Goal: Transaction & Acquisition: Obtain resource

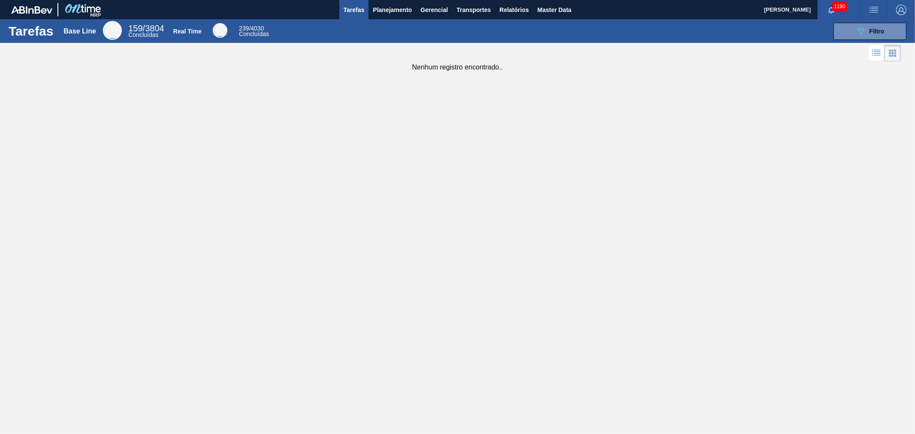
drag, startPoint x: 417, startPoint y: 194, endPoint x: 412, endPoint y: 190, distance: 6.1
click at [417, 194] on div "Tarefas Base Line 159 / 3804 Concluídas Real Time 239 / 4030 Concluídas 089F7B8…" at bounding box center [457, 207] width 915 height 377
click at [401, 9] on span "Planejamento" at bounding box center [392, 10] width 39 height 10
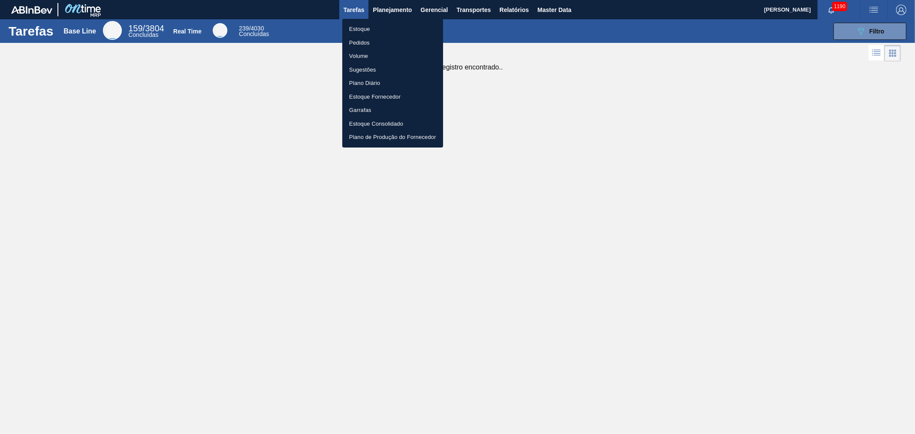
click at [360, 27] on li "Estoque" at bounding box center [392, 29] width 101 height 14
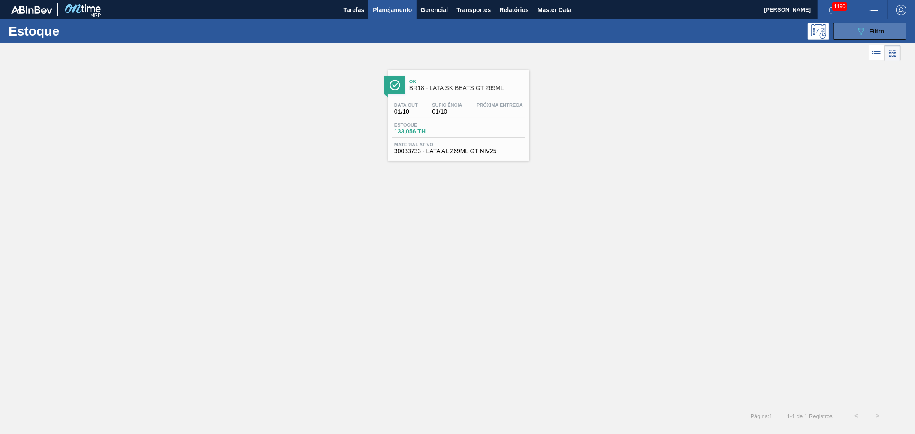
click at [872, 27] on div "089F7B8B-B2A5-4AFE-B5C0-19BA573D28AC Filtro" at bounding box center [870, 31] width 29 height 10
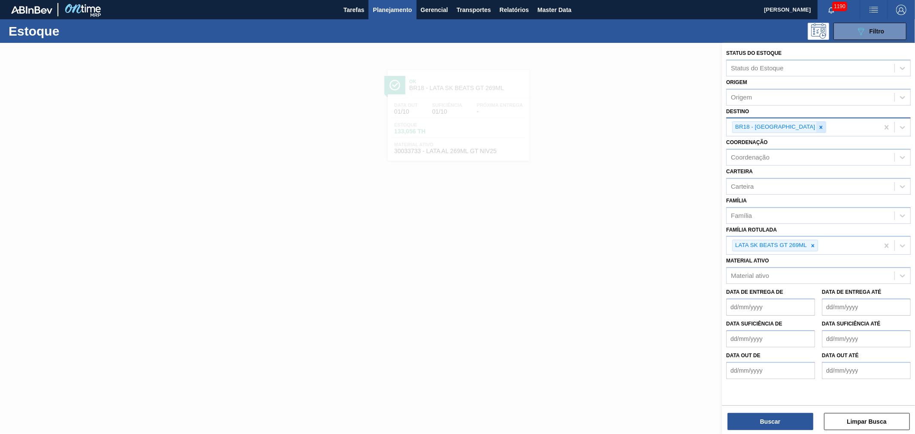
click at [818, 127] on icon at bounding box center [821, 127] width 6 height 6
type input "ja"
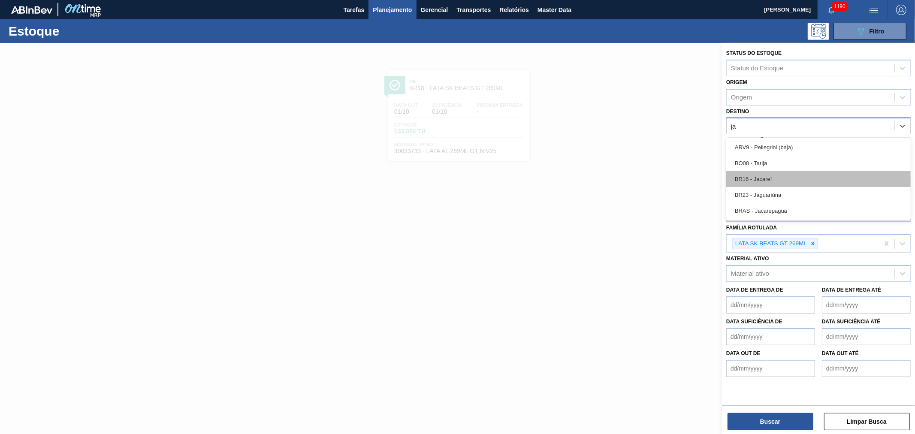
click at [752, 177] on div "BR16 - Jacareí" at bounding box center [819, 179] width 185 height 16
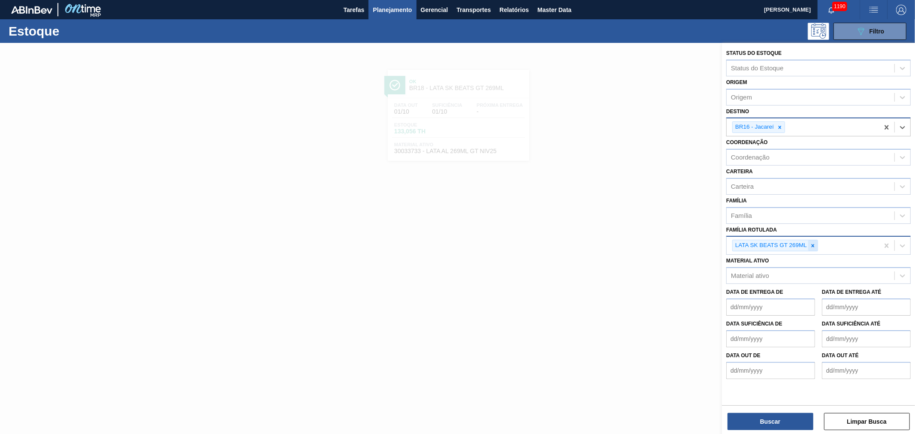
click at [815, 245] on icon at bounding box center [813, 246] width 6 height 6
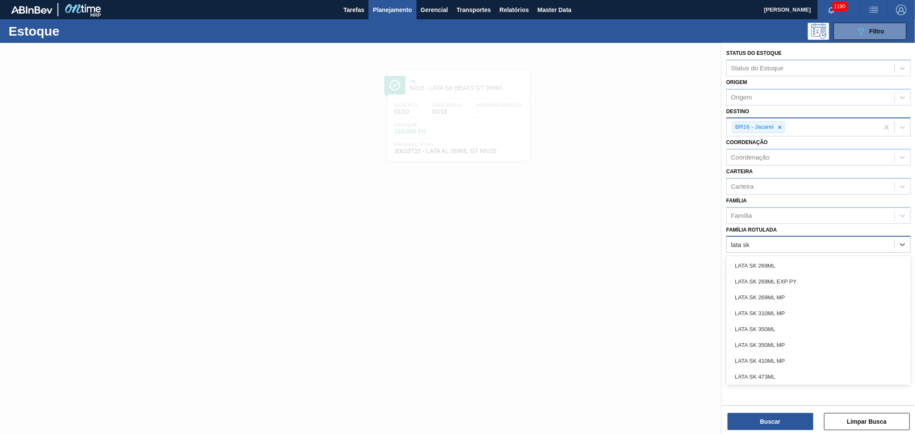
type Rotulada "lata sk"
click at [795, 345] on div "LATA SK 350ML MP" at bounding box center [819, 345] width 185 height 16
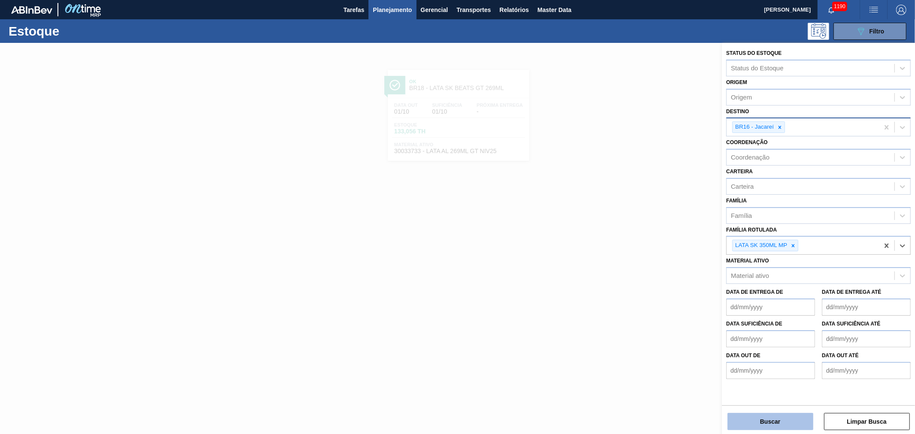
click at [787, 427] on button "Buscar" at bounding box center [771, 421] width 86 height 17
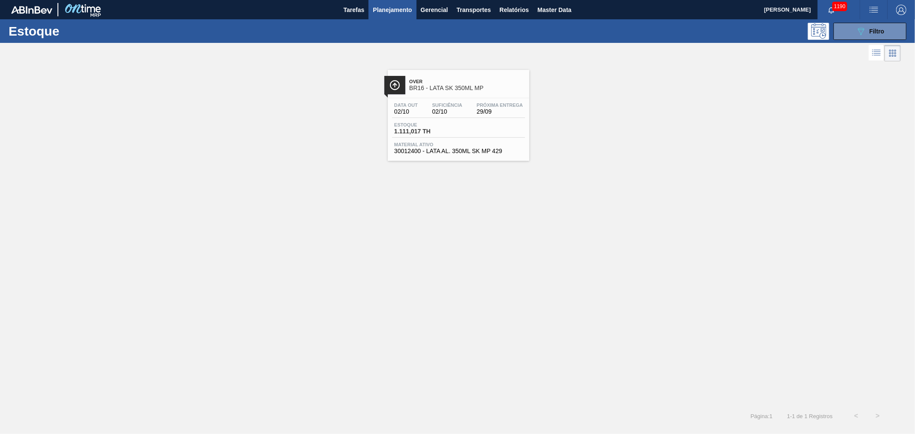
click at [439, 82] on span "Over" at bounding box center [467, 81] width 116 height 5
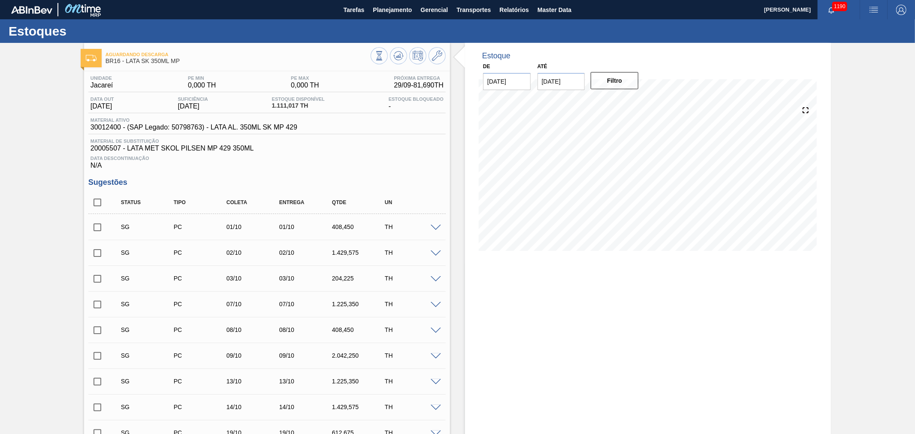
click at [872, 10] on img "button" at bounding box center [874, 10] width 10 height 10
click at [857, 26] on li "Pedido Contingência" at bounding box center [869, 30] width 79 height 15
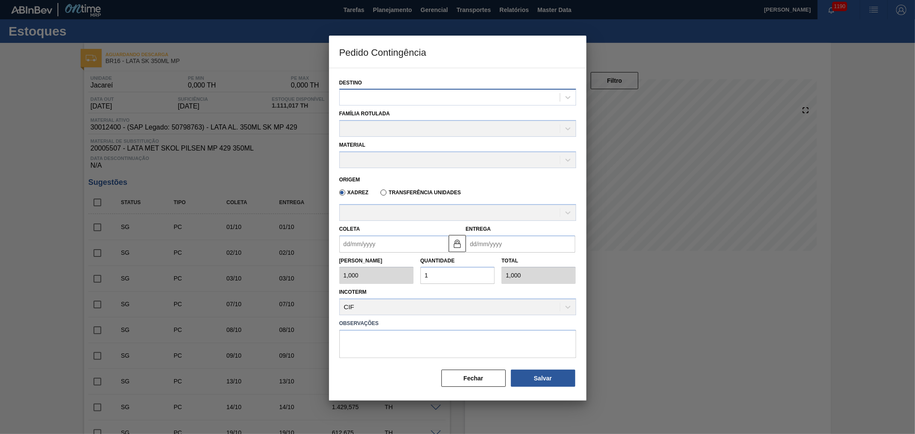
click at [405, 101] on div at bounding box center [450, 97] width 220 height 12
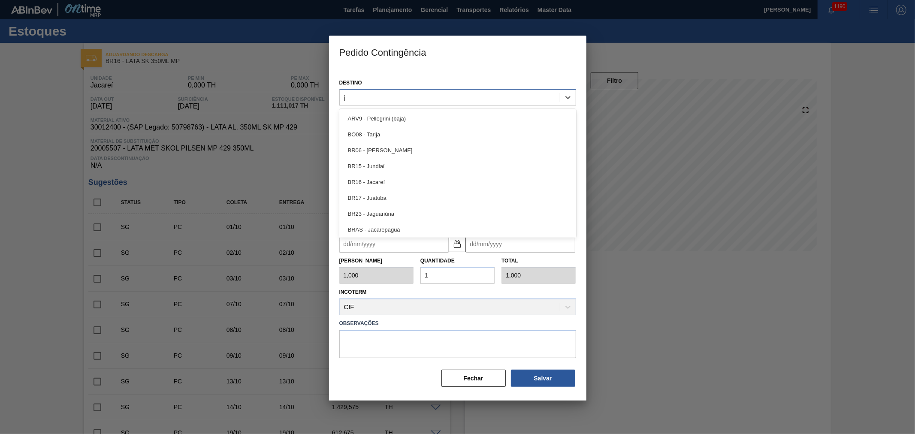
type input "ja"
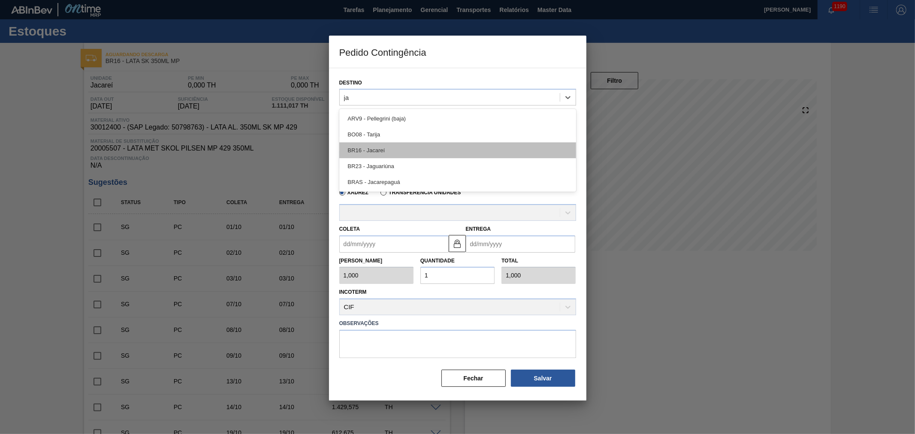
click at [374, 147] on div "BR16 - Jacareí" at bounding box center [457, 150] width 237 height 16
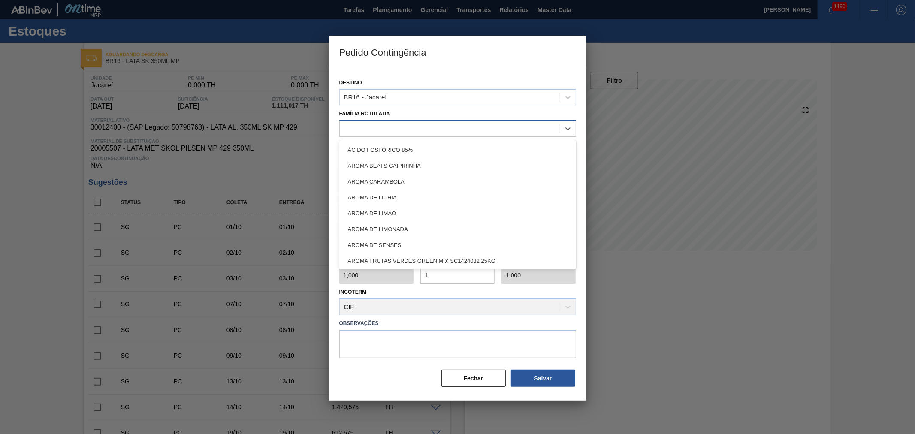
click at [391, 131] on div at bounding box center [450, 129] width 220 height 12
type Rotulada "lata sk"
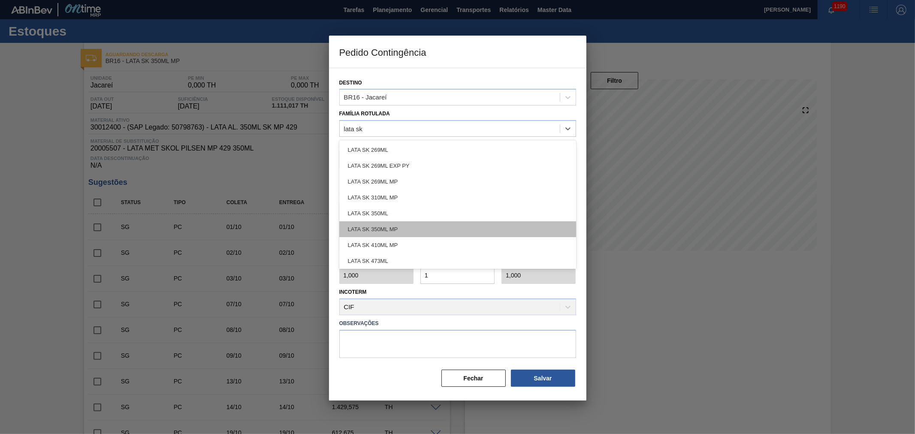
click at [393, 225] on div "LATA SK 350ML MP" at bounding box center [457, 229] width 237 height 16
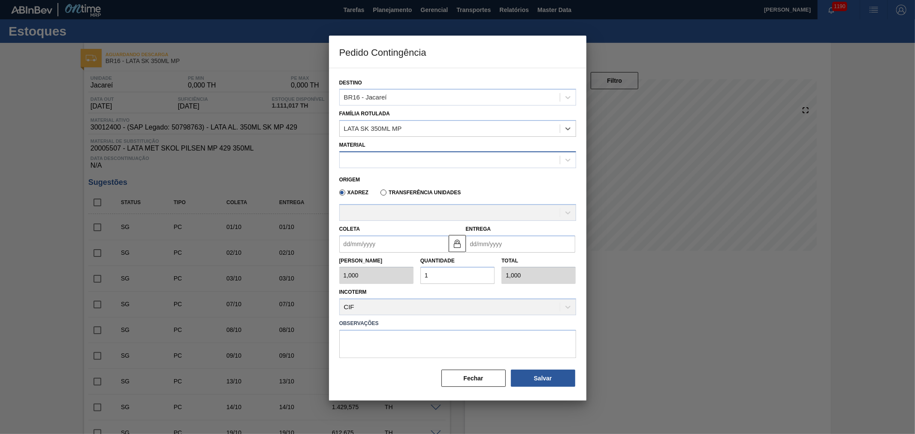
click at [379, 156] on div at bounding box center [450, 160] width 220 height 12
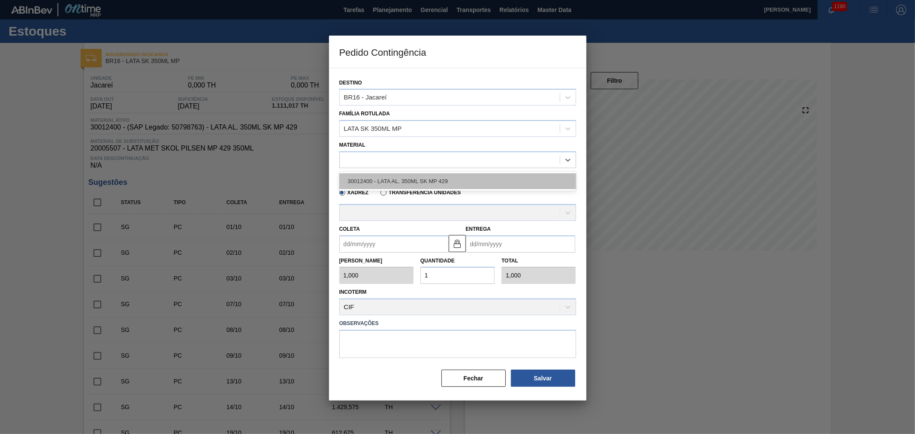
click at [379, 175] on div "30012400 - LATA AL. 350ML SK MP 429" at bounding box center [457, 181] width 237 height 16
type input "8,169"
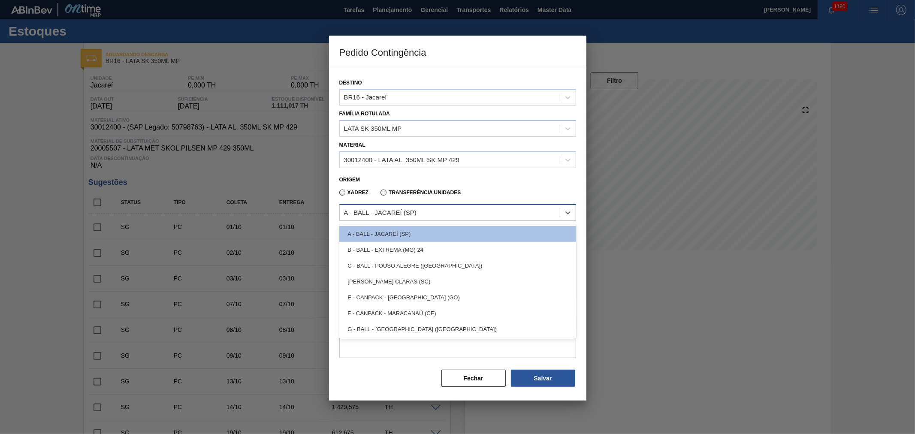
click at [382, 209] on div "A - BALL - JACAREÍ (SP)" at bounding box center [380, 212] width 73 height 7
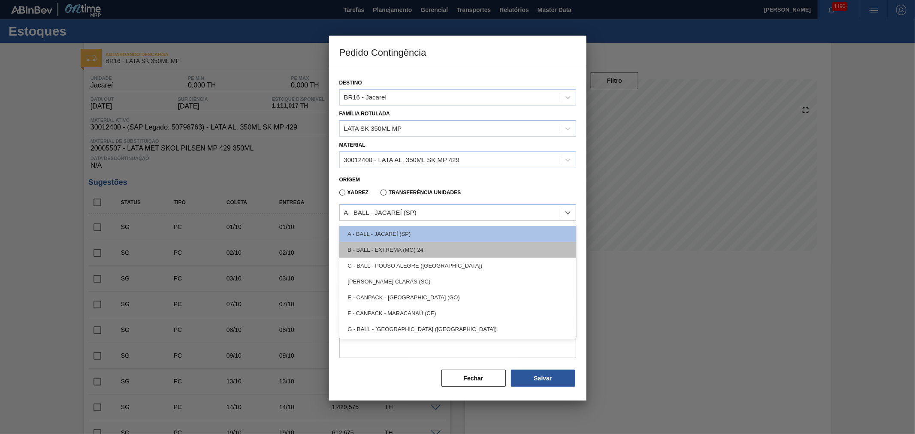
click at [391, 245] on div "B - BALL - EXTREMA (MG) 24" at bounding box center [457, 250] width 237 height 16
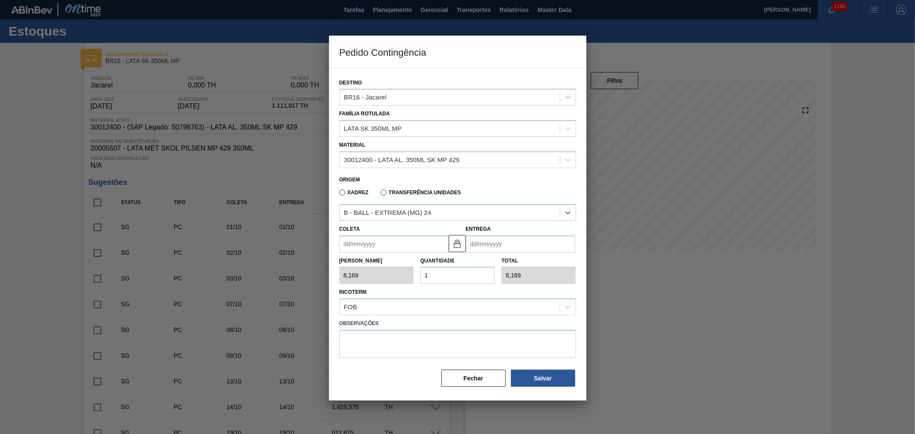
click at [387, 242] on input "Coleta" at bounding box center [393, 244] width 109 height 17
click at [366, 346] on div "29" at bounding box center [363, 348] width 12 height 12
type input "[DATE]"
click at [448, 270] on input "1" at bounding box center [458, 275] width 74 height 17
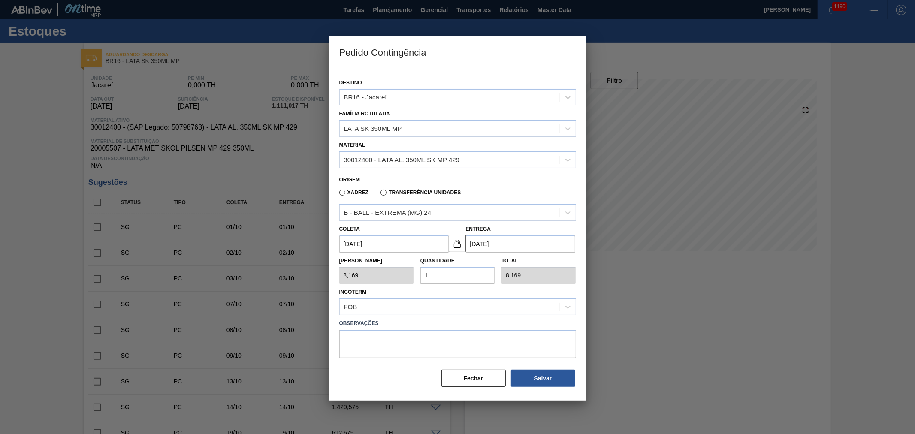
drag, startPoint x: 454, startPoint y: 276, endPoint x: 409, endPoint y: 277, distance: 44.7
click at [418, 276] on div "Quantidade 1" at bounding box center [457, 270] width 81 height 30
type input "2"
type input "16,338"
type input "25"
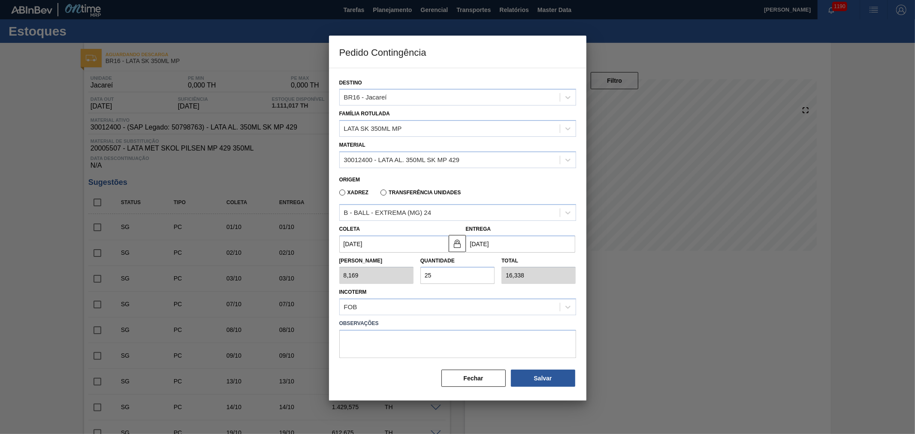
type input "204,225"
click at [544, 378] on button "Salvar" at bounding box center [543, 378] width 64 height 17
type input "1,000"
type input "1"
type input "1,000"
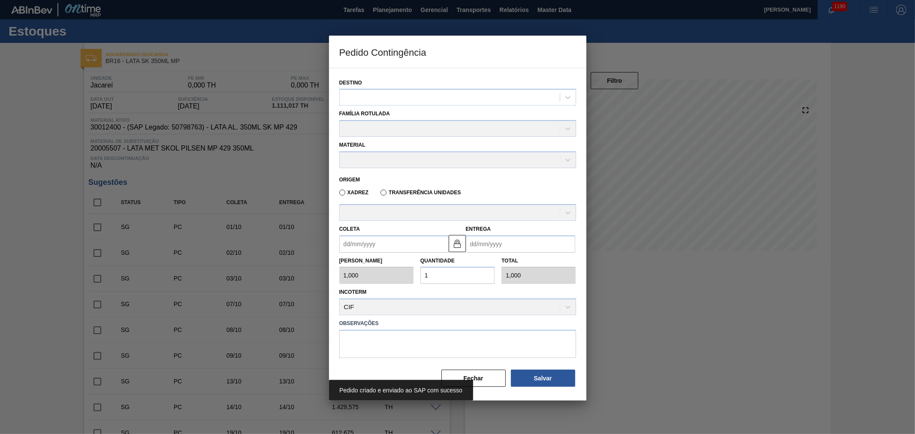
drag, startPoint x: 470, startPoint y: 344, endPoint x: 468, endPoint y: 360, distance: 16.8
click at [468, 352] on div "Destino Família Rotulada Material Origem Xadrez Transferência Unidades Coleta E…" at bounding box center [457, 229] width 237 height 318
click at [473, 319] on label "Observações" at bounding box center [457, 324] width 237 height 12
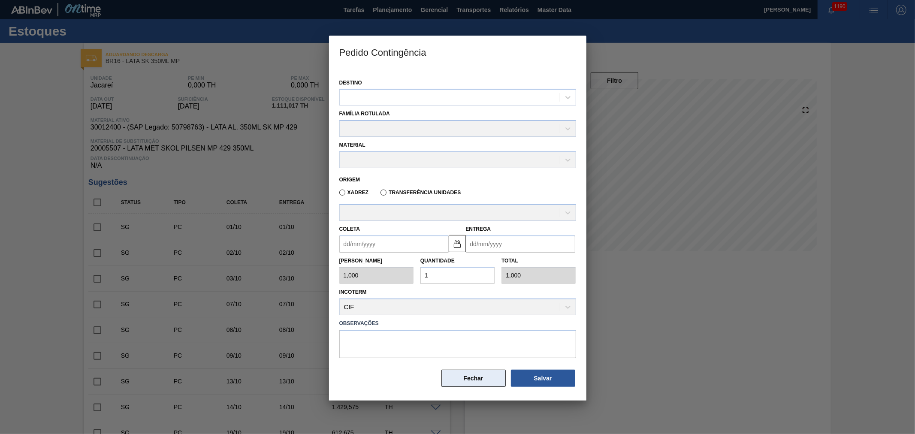
click at [481, 379] on button "Fechar" at bounding box center [474, 378] width 64 height 17
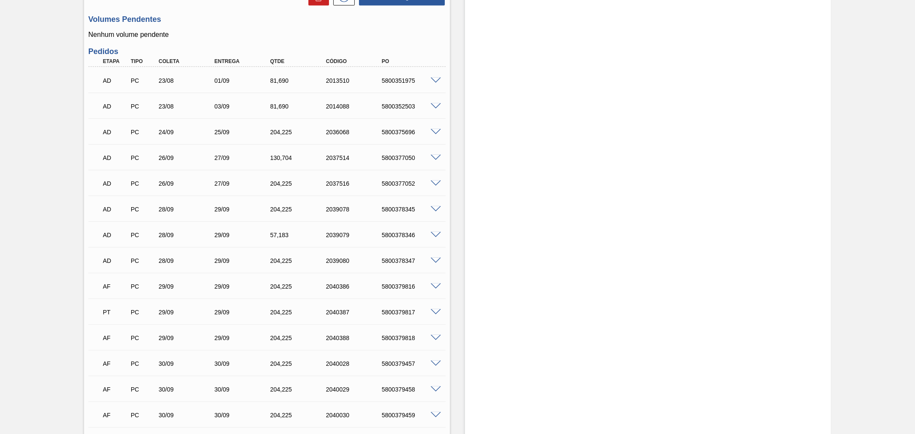
scroll to position [654, 0]
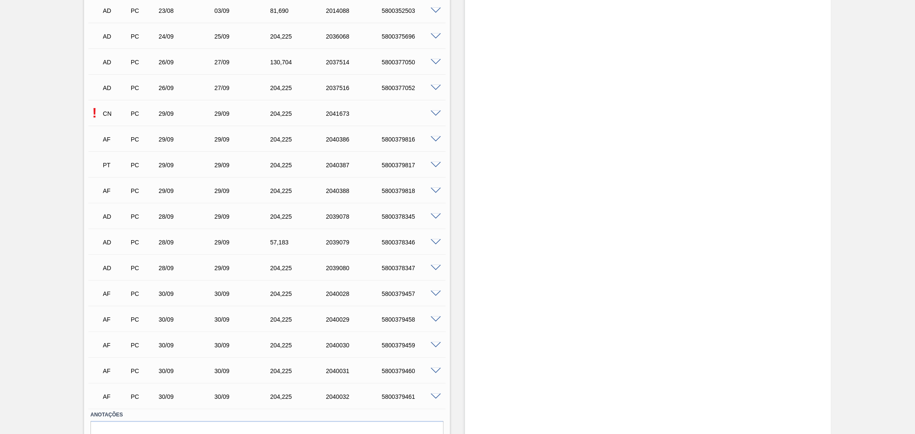
scroll to position [680, 0]
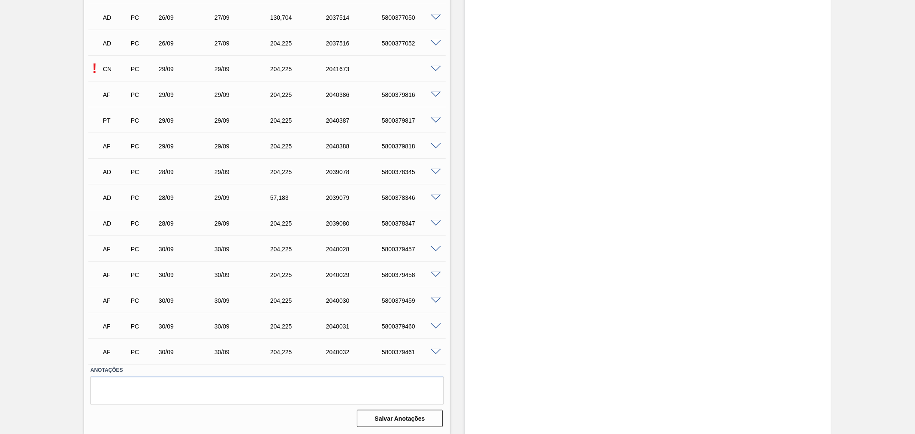
click at [434, 68] on span at bounding box center [436, 69] width 10 height 6
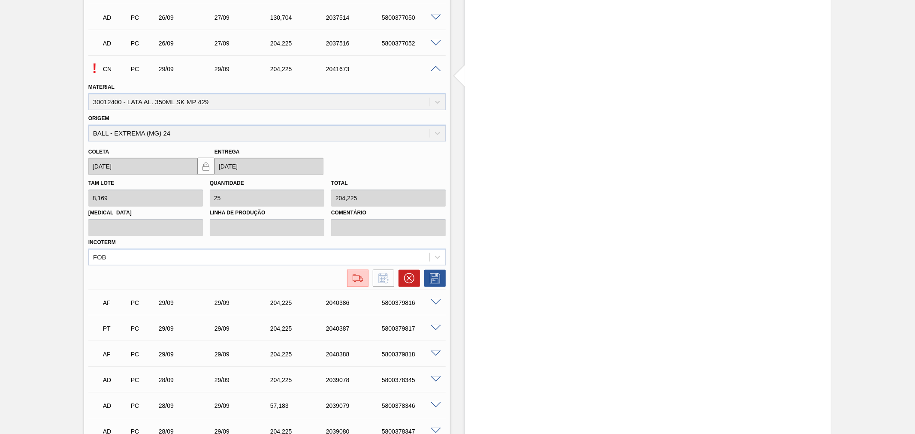
click at [338, 289] on div "AF PC 29/09 29/09 204,[PHONE_NUMBER] 5800379816 Material 30012400 - LATA AL. 35…" at bounding box center [266, 302] width 357 height 26
click at [351, 283] on button at bounding box center [357, 278] width 21 height 17
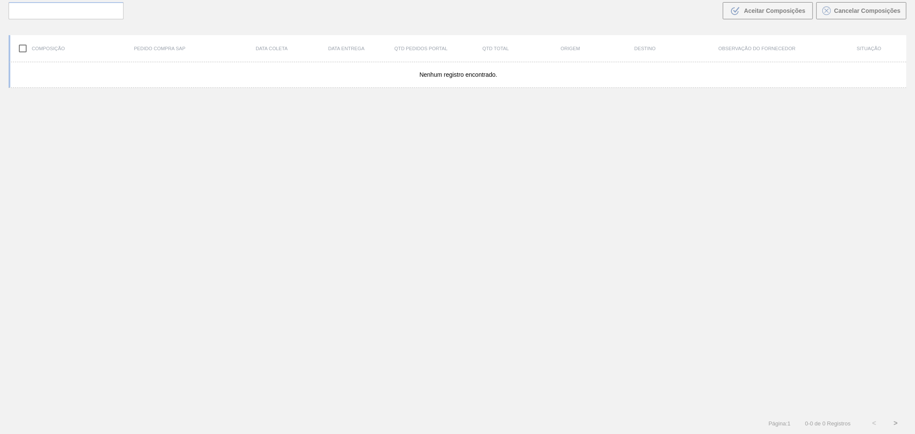
scroll to position [62, 0]
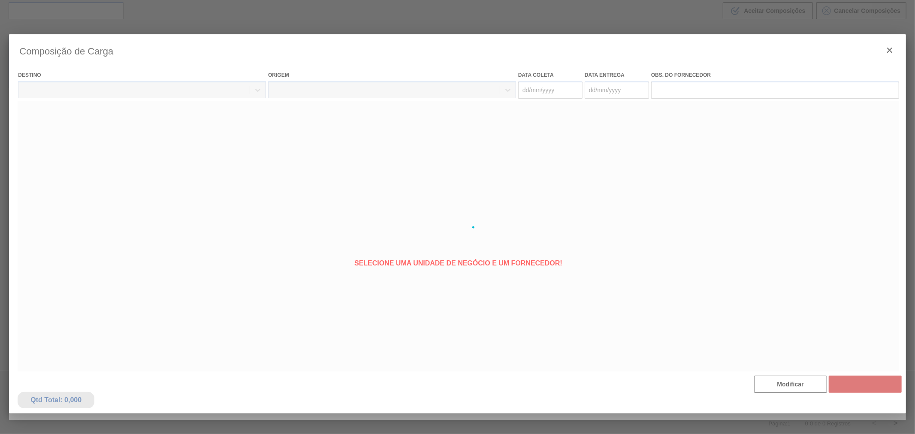
type coleta "[DATE]"
type entrega "[DATE]"
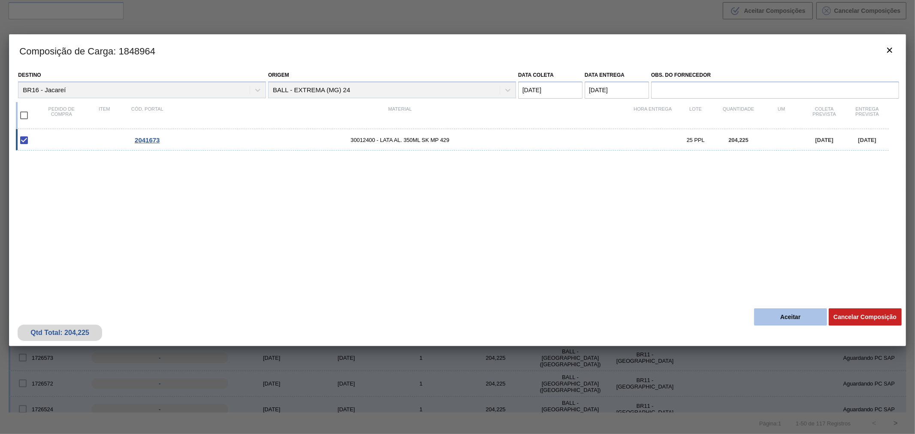
click at [769, 319] on button "Aceitar" at bounding box center [790, 317] width 73 height 17
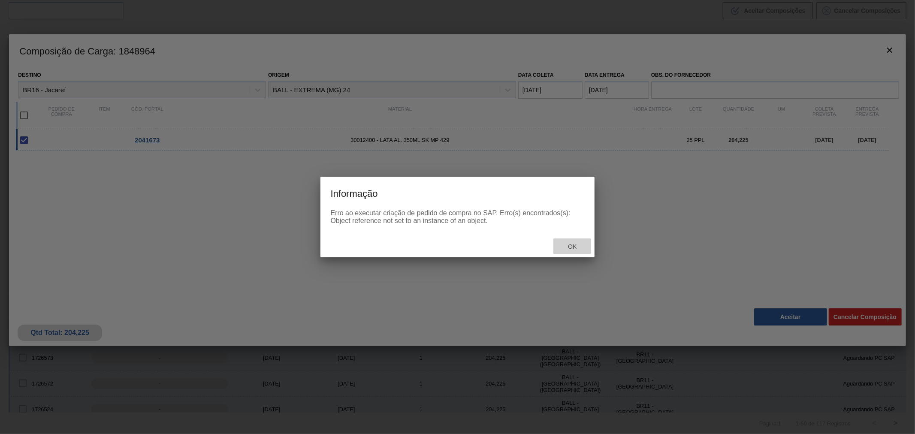
click at [576, 248] on span "Ok" at bounding box center [572, 246] width 22 height 7
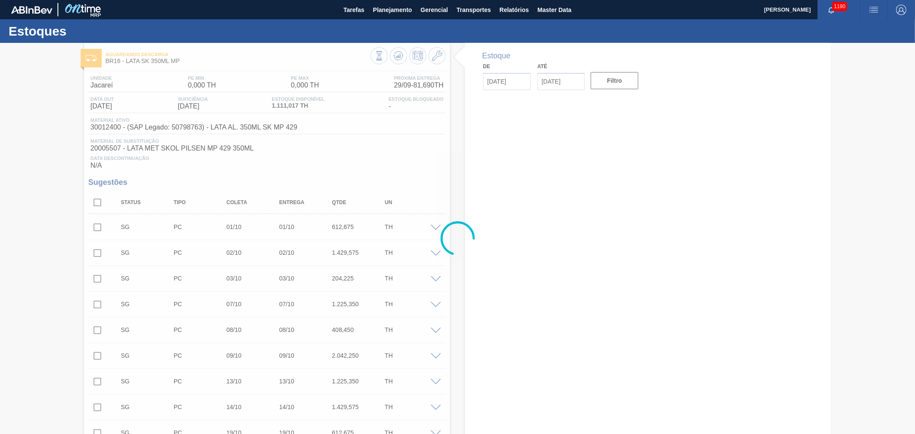
type input "[DATE]"
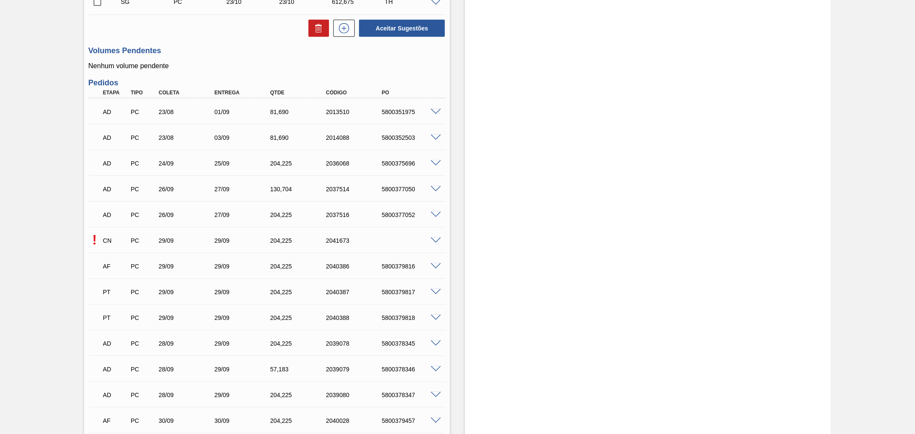
scroll to position [636, 0]
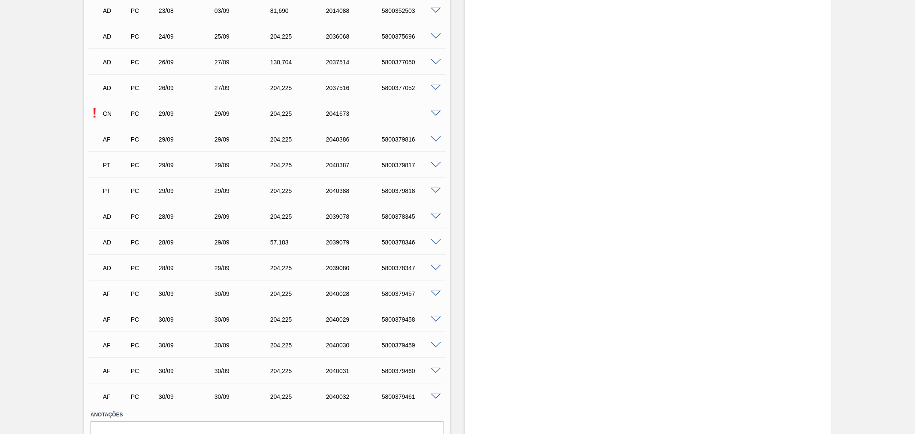
click at [439, 114] on span at bounding box center [436, 114] width 10 height 6
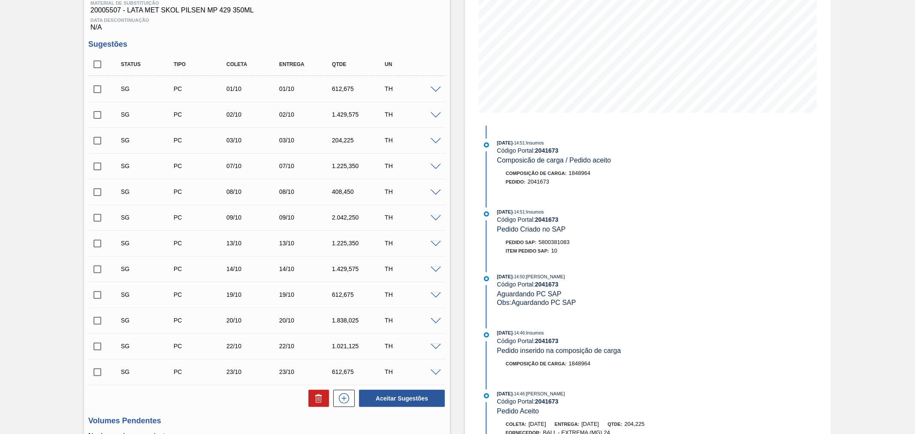
scroll to position [127, 0]
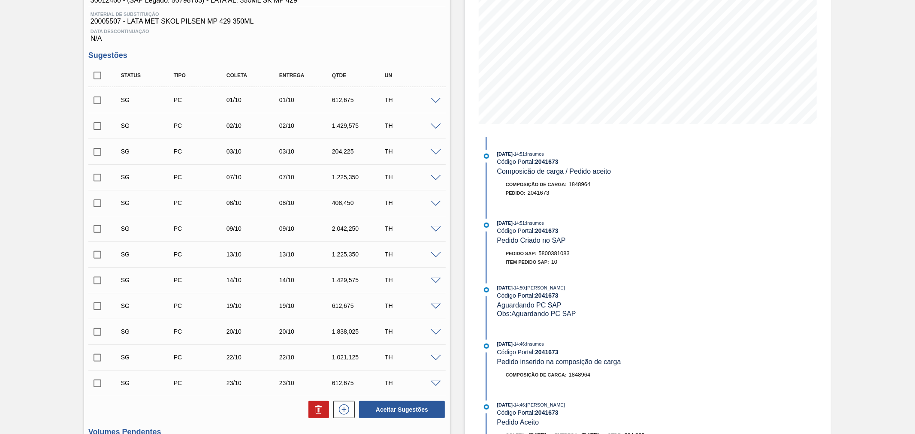
click at [561, 251] on div "Pedido SAP: 5800381083" at bounding box center [538, 253] width 64 height 9
click at [561, 250] on div "Pedido SAP: 5800381083" at bounding box center [538, 253] width 64 height 9
copy span "5800381083"
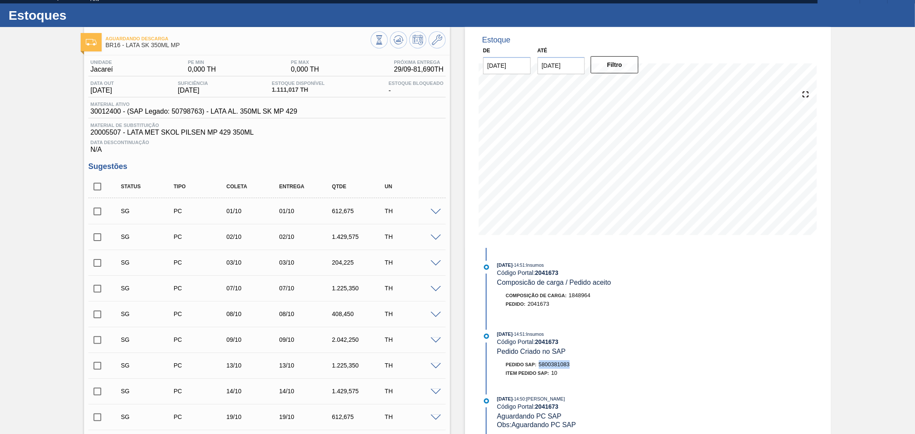
scroll to position [0, 0]
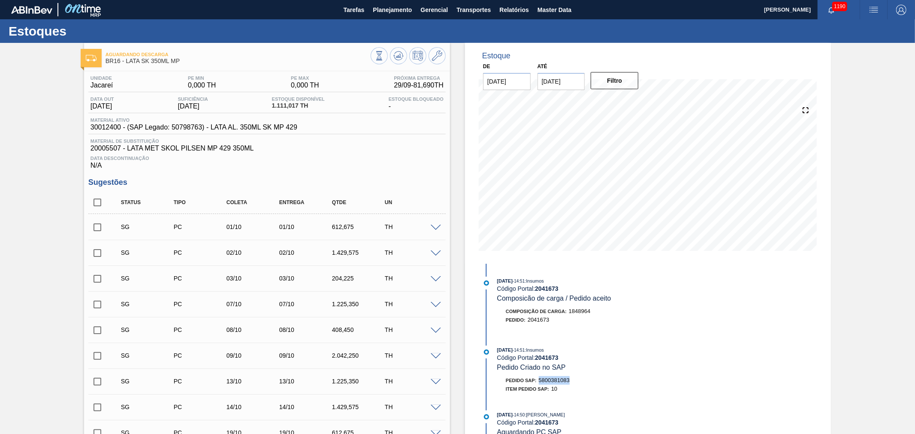
click at [585, 0] on html "Tarefas Planejamento Gerencial Transportes Relatórios Master Data Alisson R Da …" at bounding box center [457, 0] width 915 height 0
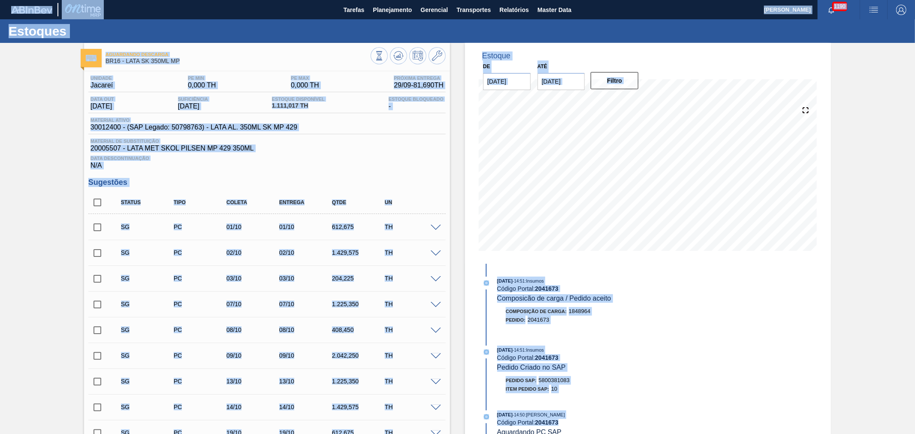
click at [463, 34] on div "Estoques" at bounding box center [457, 31] width 915 height 24
drag, startPoint x: 867, startPoint y: 11, endPoint x: 865, endPoint y: 29, distance: 18.6
click at [868, 11] on span "button" at bounding box center [874, 10] width 21 height 10
click at [863, 51] on li "Upload de Volumes" at bounding box center [869, 45] width 79 height 15
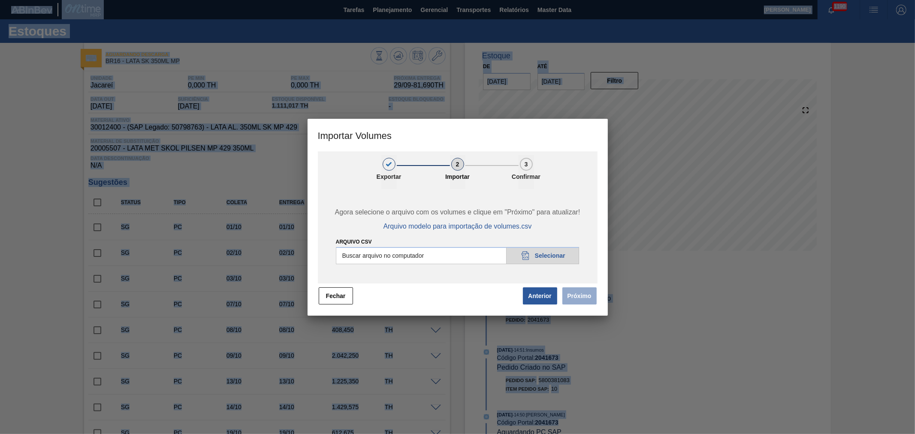
click at [544, 253] on input "Arquivo csv" at bounding box center [458, 255] width 244 height 17
type input "C:\fakepath\Template Subida LM.csv"
click at [584, 293] on button "Próximo" at bounding box center [580, 296] width 34 height 17
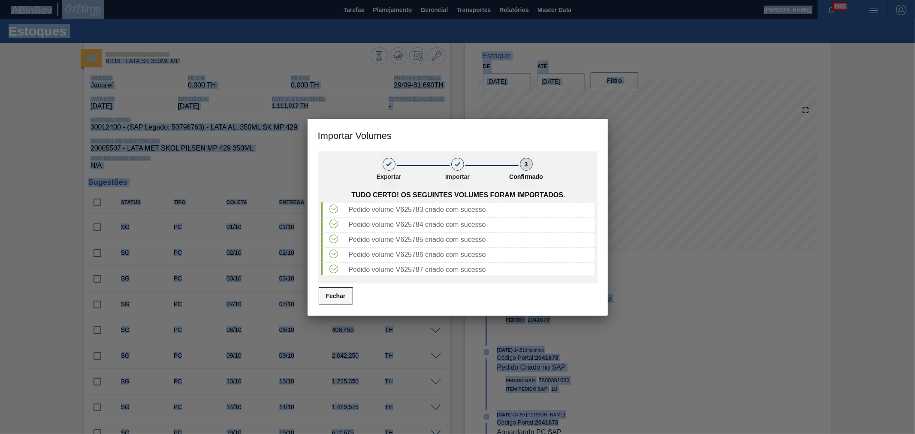
click at [345, 297] on button "Fechar" at bounding box center [336, 296] width 34 height 17
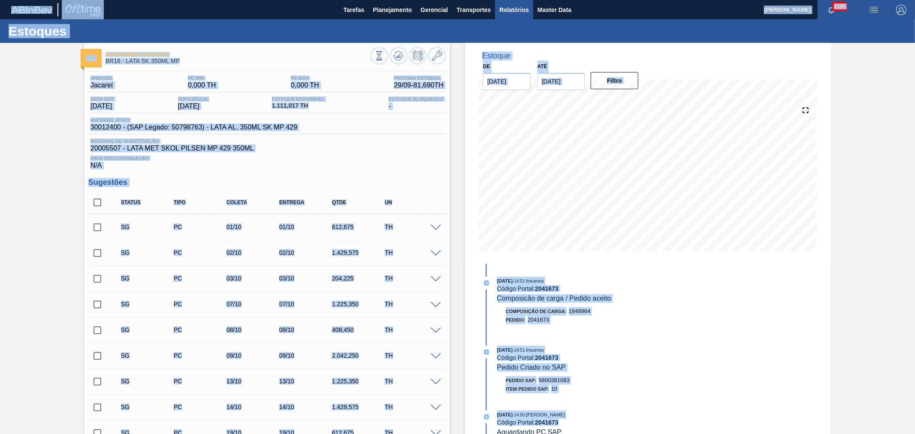
click at [516, 7] on span "Relatórios" at bounding box center [514, 10] width 29 height 10
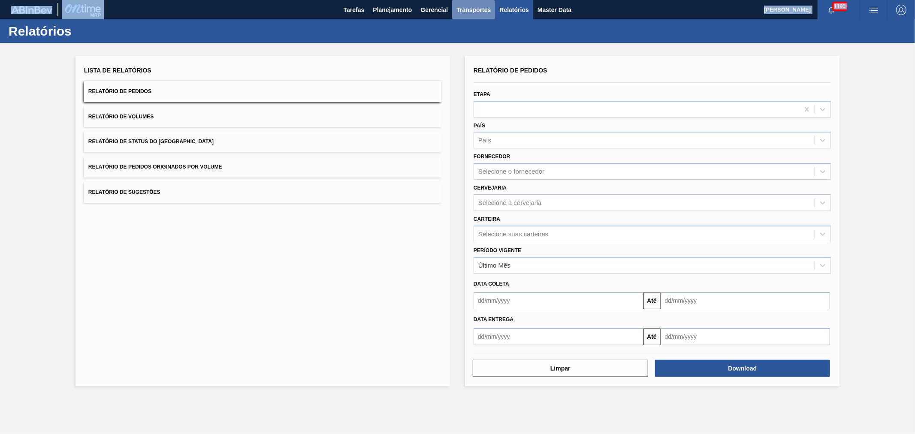
click at [476, 10] on span "Transportes" at bounding box center [474, 10] width 34 height 10
click at [465, 45] on li "Otimização de Carga" at bounding box center [474, 43] width 70 height 14
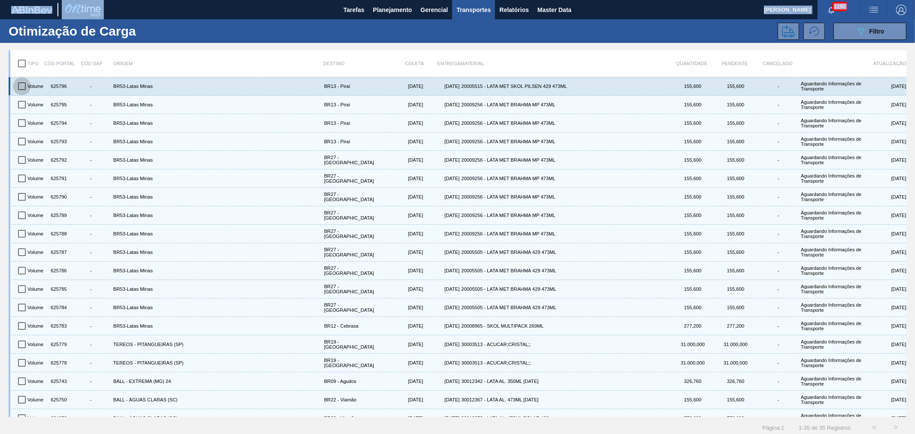
click at [24, 84] on input "checkbox" at bounding box center [22, 86] width 18 height 18
checkbox input "true"
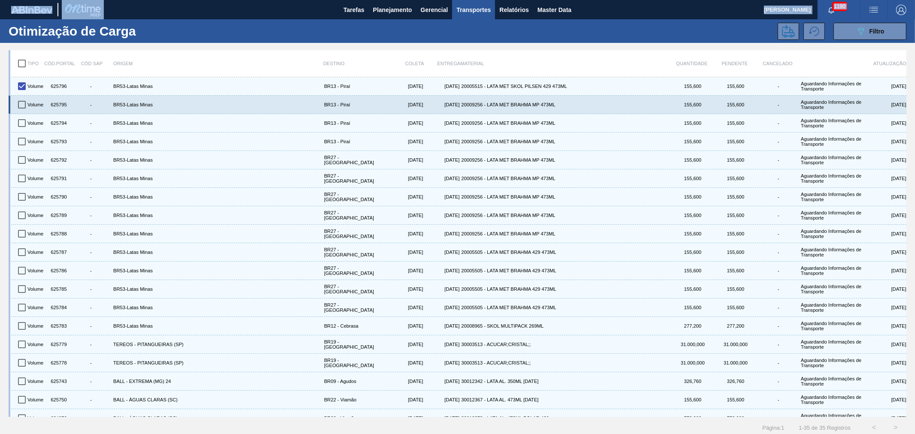
click at [20, 110] on input "checkbox" at bounding box center [22, 105] width 18 height 18
checkbox input "true"
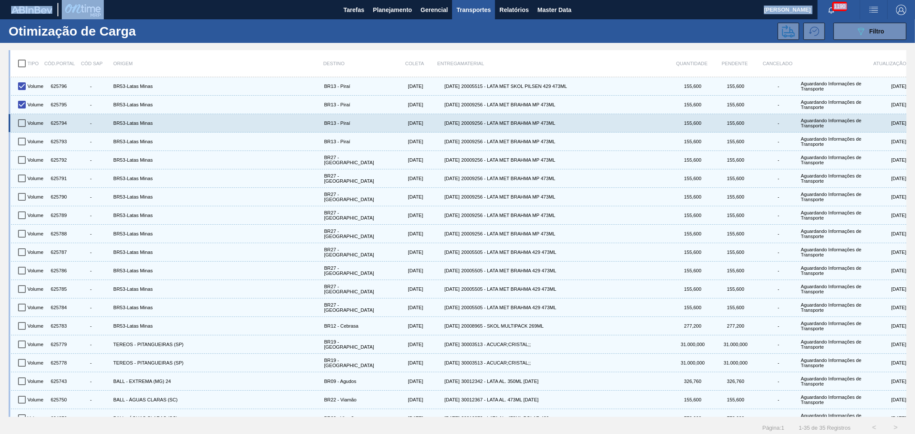
click at [23, 122] on input "checkbox" at bounding box center [22, 123] width 18 height 18
checkbox input "true"
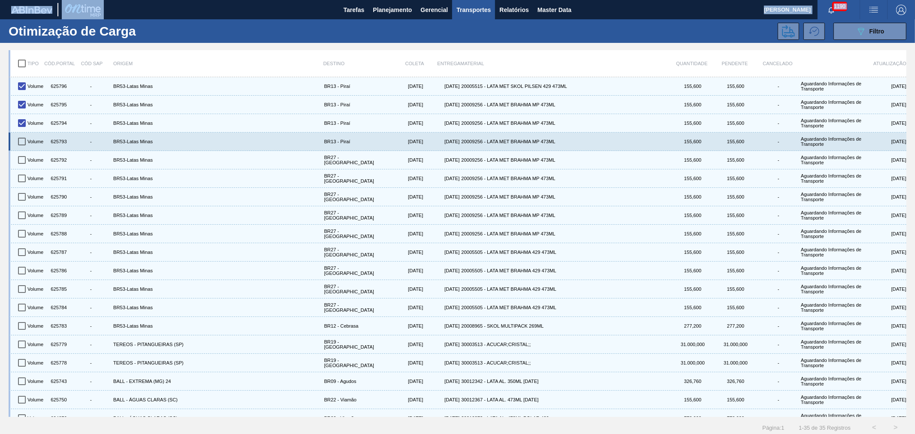
click at [19, 139] on input "checkbox" at bounding box center [22, 142] width 18 height 18
checkbox input "true"
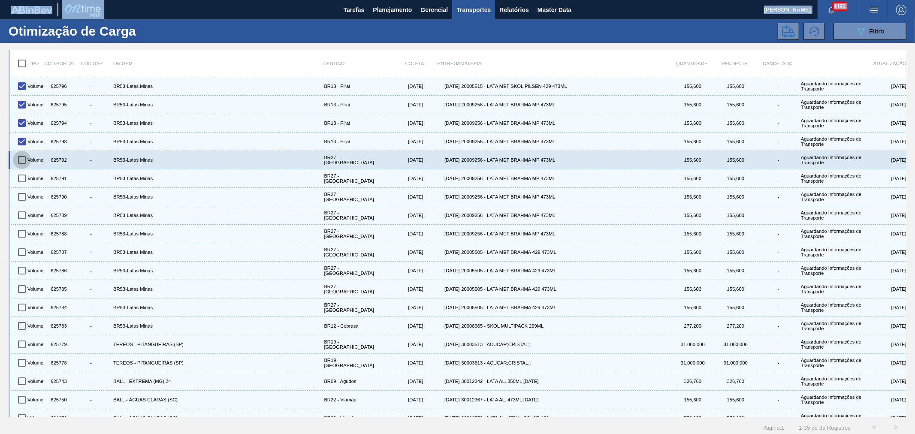
click at [16, 156] on input "checkbox" at bounding box center [22, 160] width 18 height 18
checkbox input "true"
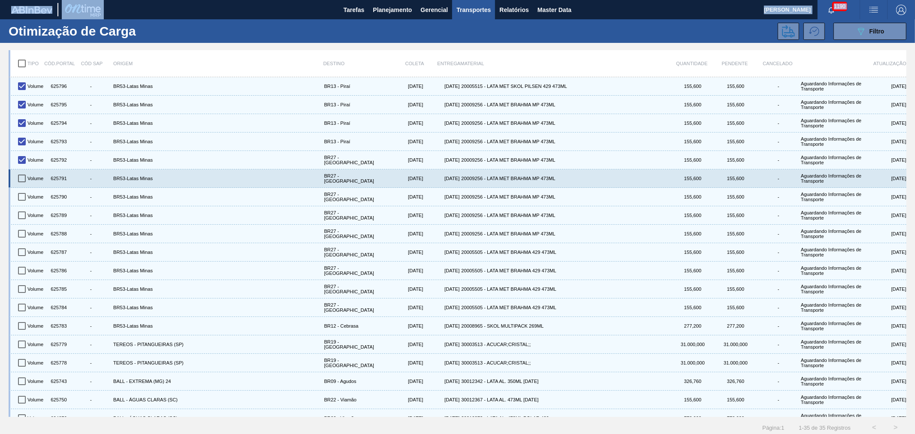
click at [15, 172] on input "checkbox" at bounding box center [22, 179] width 18 height 18
checkbox input "true"
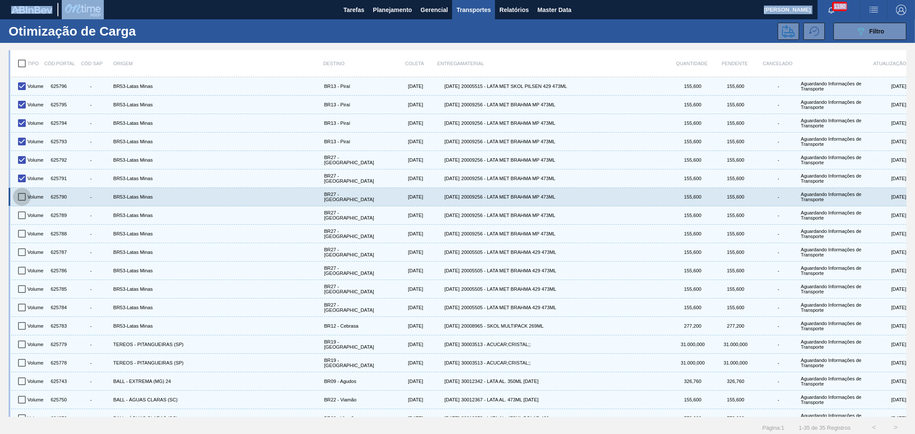
click at [18, 200] on input "checkbox" at bounding box center [22, 197] width 18 height 18
checkbox input "true"
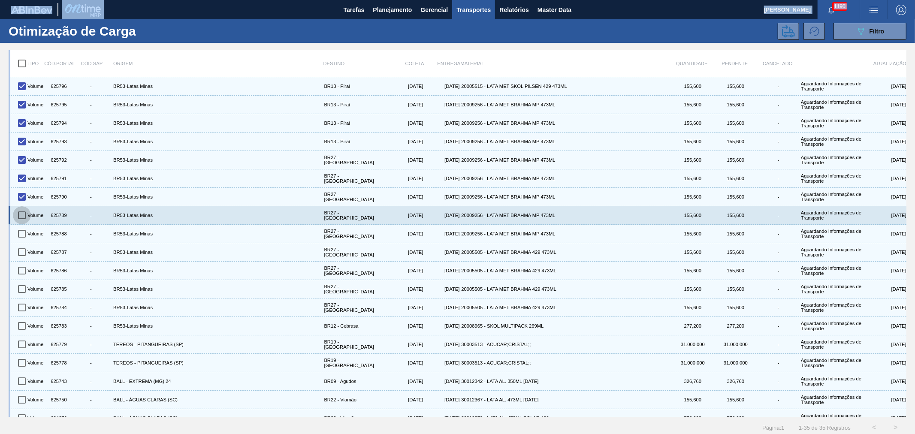
click at [18, 217] on input "checkbox" at bounding box center [22, 215] width 18 height 18
checkbox input "true"
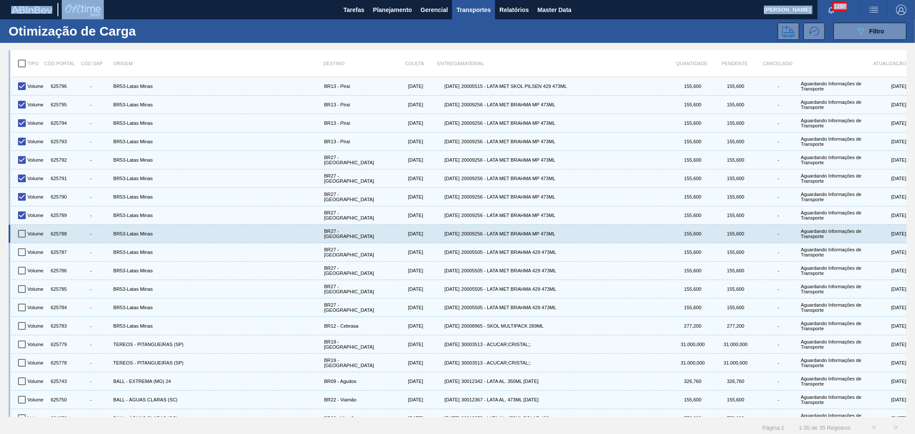
click at [23, 235] on input "checkbox" at bounding box center [22, 234] width 18 height 18
checkbox input "true"
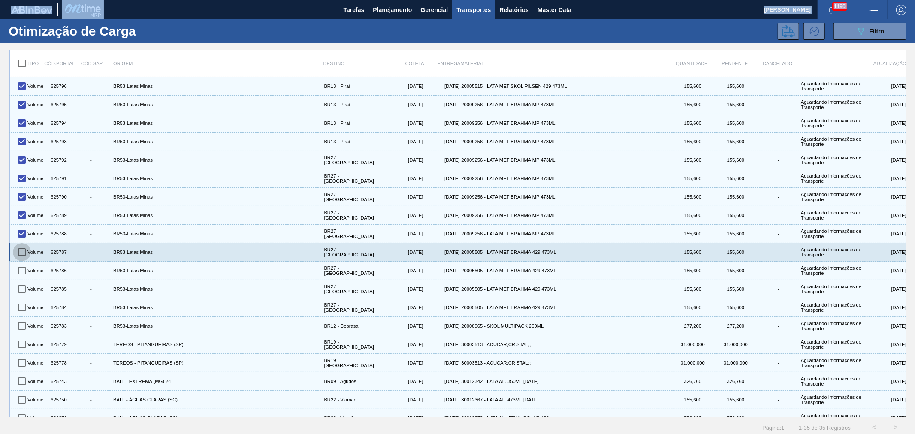
click at [18, 252] on input "checkbox" at bounding box center [22, 252] width 18 height 18
checkbox input "true"
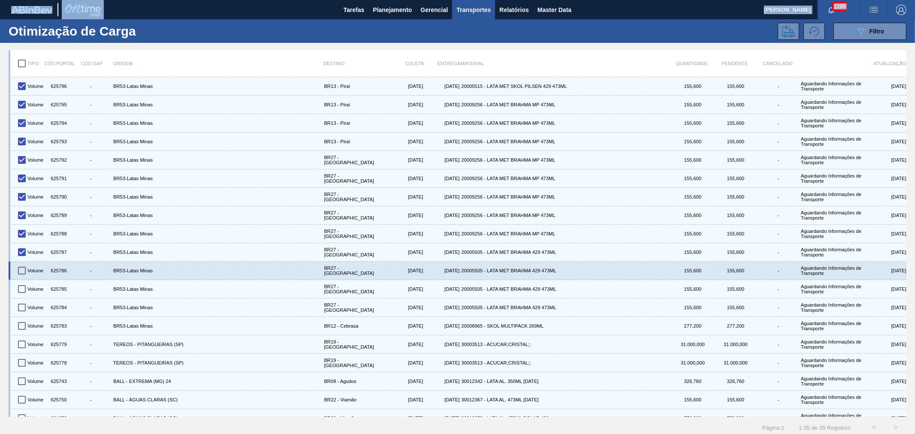
click at [24, 276] on input "checkbox" at bounding box center [22, 271] width 18 height 18
checkbox input "true"
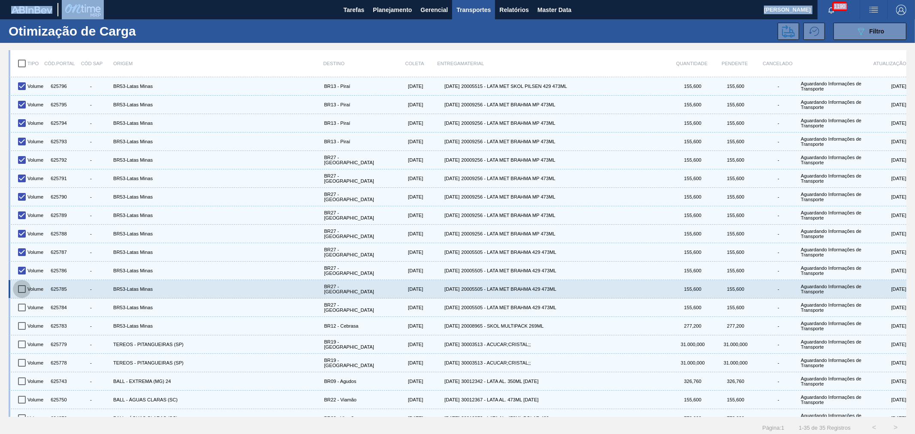
click at [26, 292] on input "checkbox" at bounding box center [22, 289] width 18 height 18
checkbox input "true"
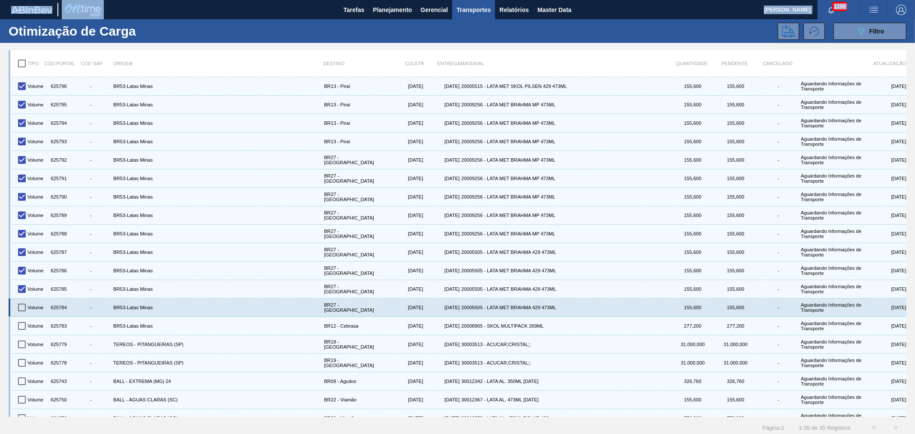
click at [24, 311] on input "checkbox" at bounding box center [22, 308] width 18 height 18
checkbox input "true"
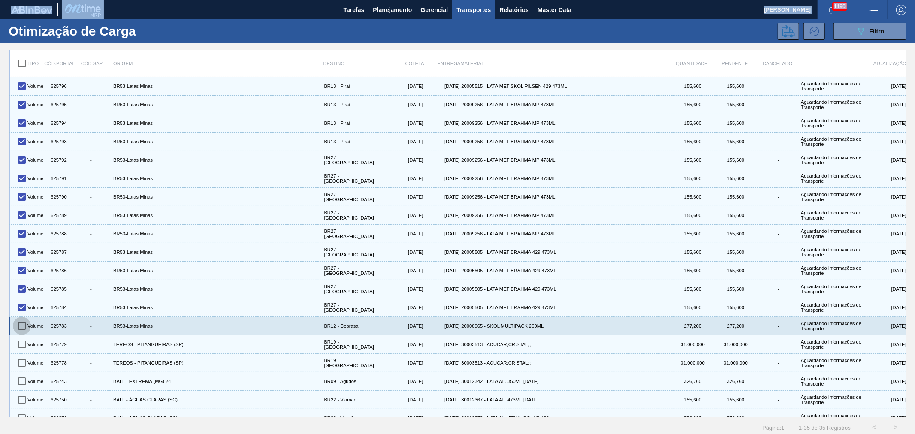
click at [23, 327] on input "checkbox" at bounding box center [22, 326] width 18 height 18
checkbox input "true"
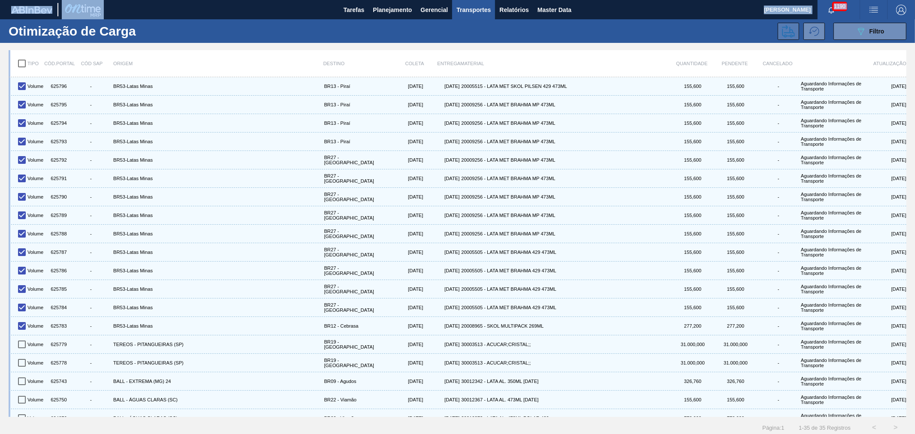
click at [795, 30] on button at bounding box center [788, 31] width 21 height 17
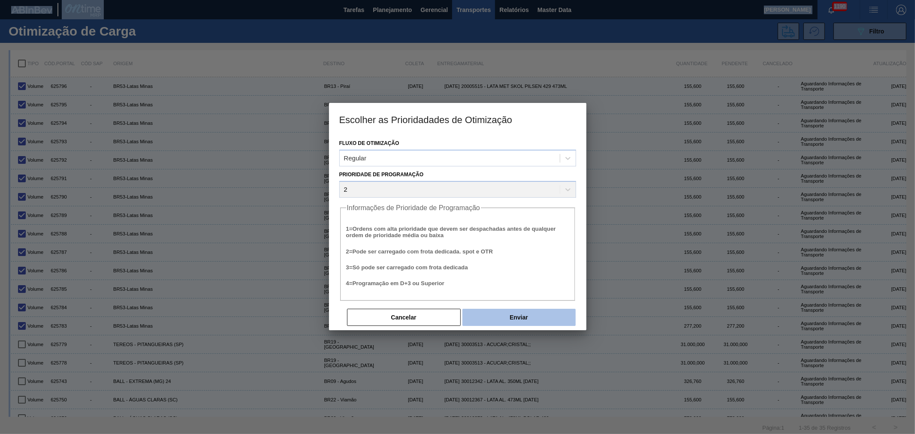
click at [537, 321] on button "Enviar" at bounding box center [519, 317] width 113 height 17
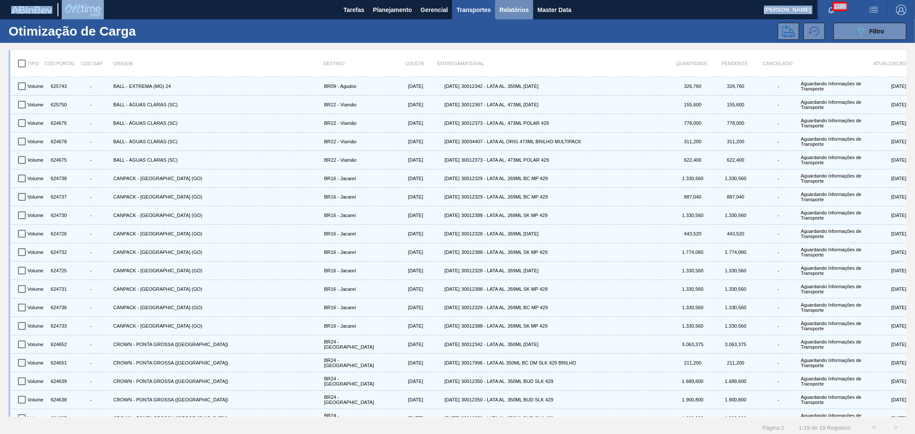
click at [526, 10] on span "Relatórios" at bounding box center [514, 10] width 29 height 10
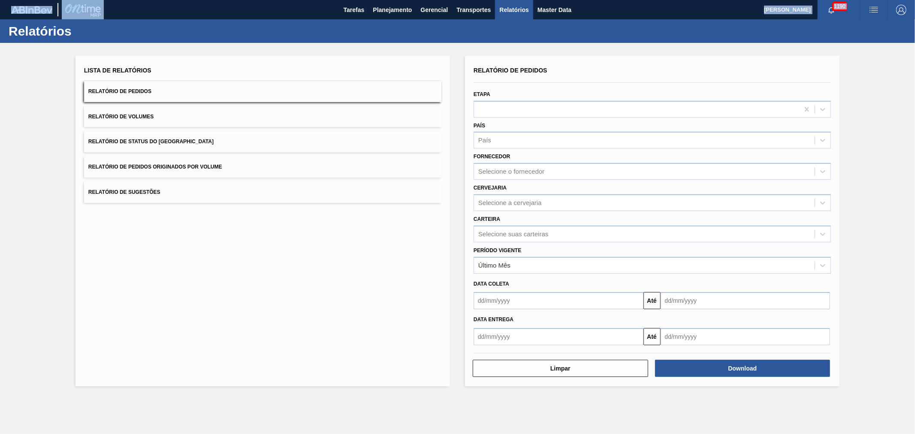
click at [145, 92] on span "Relatório de Pedidos" at bounding box center [119, 91] width 63 height 6
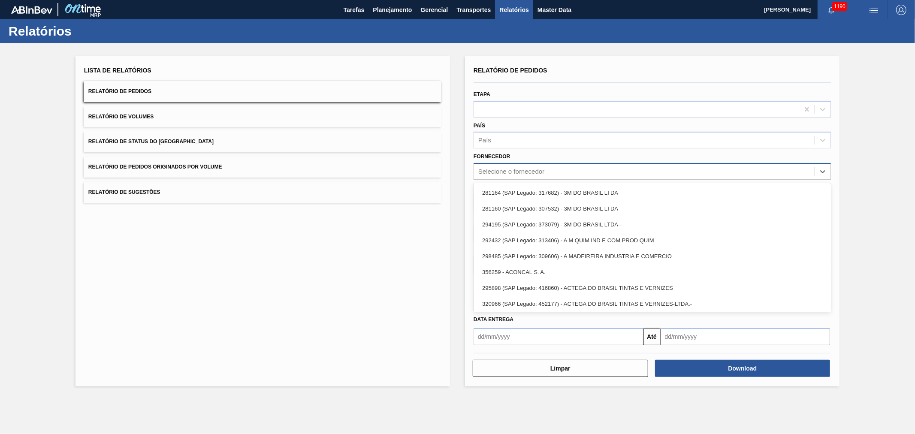
click at [513, 173] on div "Selecione o fornecedor" at bounding box center [512, 171] width 66 height 7
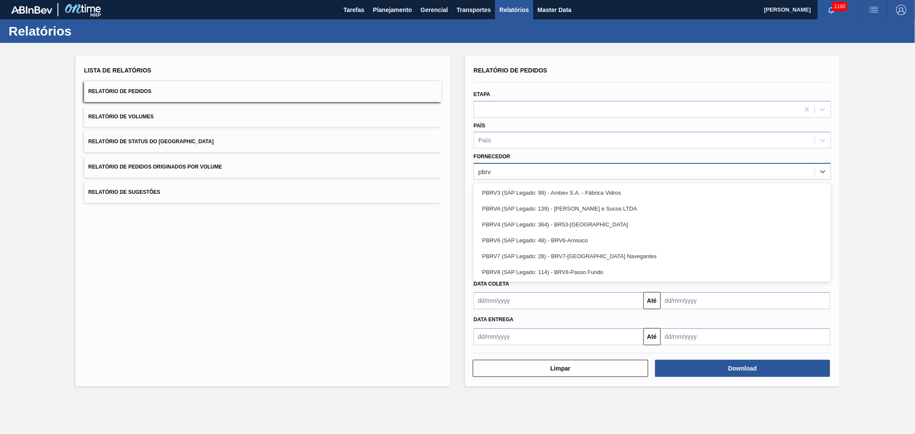
type input "pbrv4"
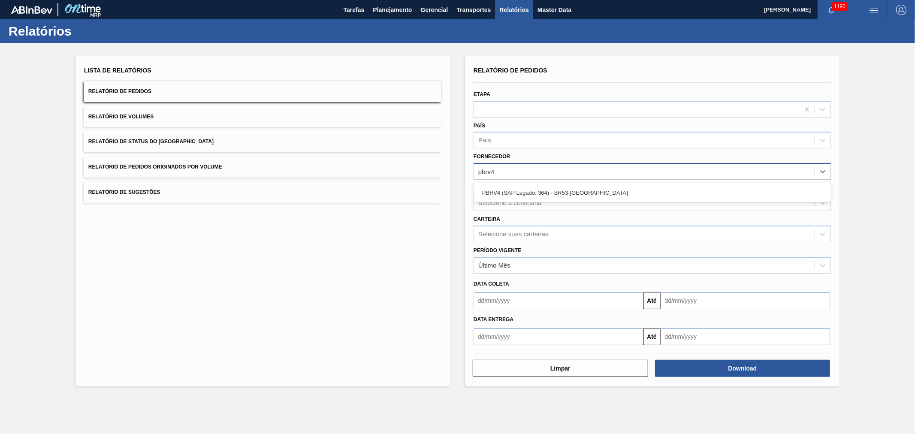
click at [514, 183] on div "PBRV4 (SAP Legado: 364) - BR53-[GEOGRAPHIC_DATA]" at bounding box center [652, 192] width 357 height 19
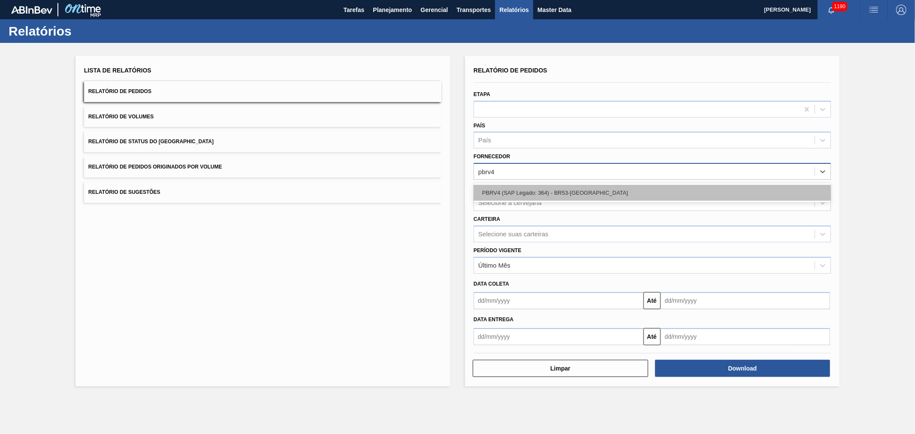
click at [515, 185] on div "PBRV4 (SAP Legado: 364) - BR53-[GEOGRAPHIC_DATA]" at bounding box center [652, 193] width 357 height 16
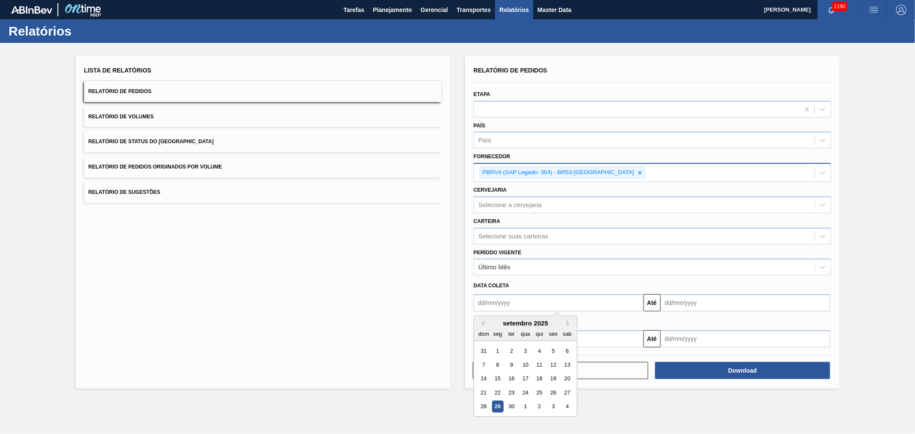
click at [509, 307] on input "text" at bounding box center [559, 302] width 170 height 17
click at [516, 408] on div "30" at bounding box center [512, 407] width 12 height 12
type input "[DATE]"
click at [707, 302] on input "text" at bounding box center [746, 302] width 170 height 17
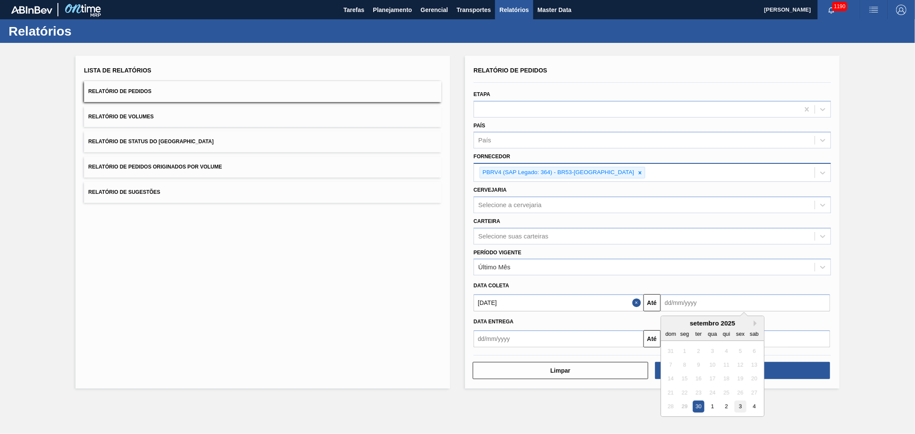
click at [739, 405] on div "3" at bounding box center [741, 407] width 12 height 12
type input "[DATE]"
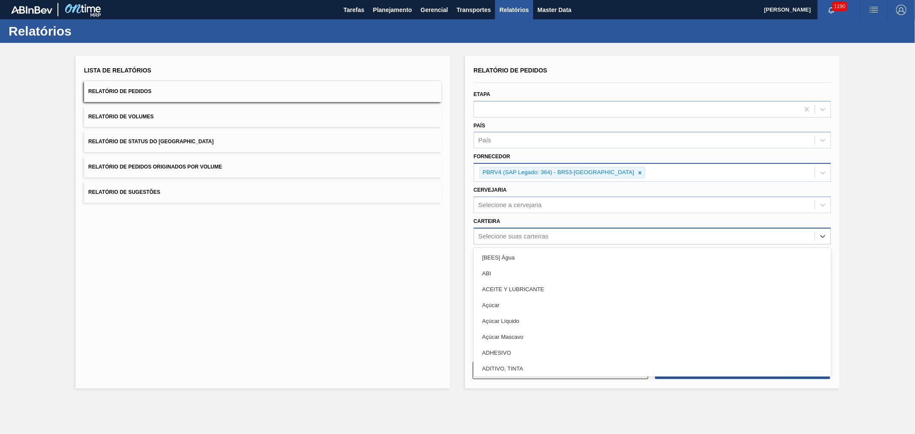
click at [512, 233] on div "Selecione suas carteiras" at bounding box center [514, 236] width 70 height 7
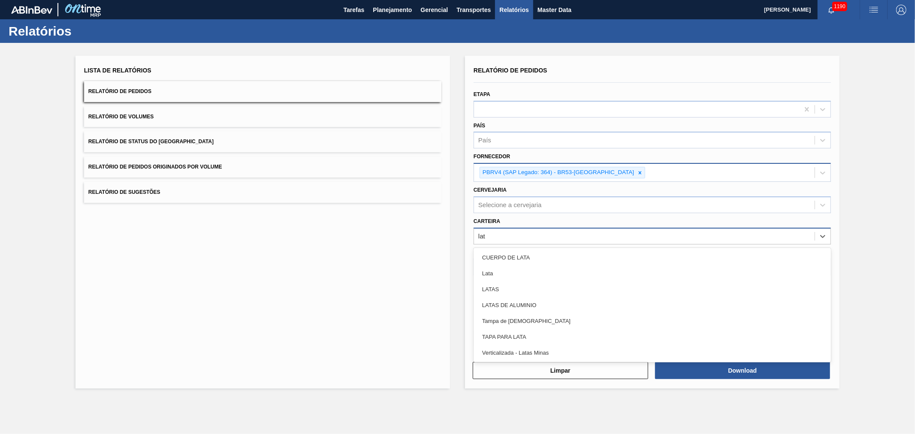
type input "lata"
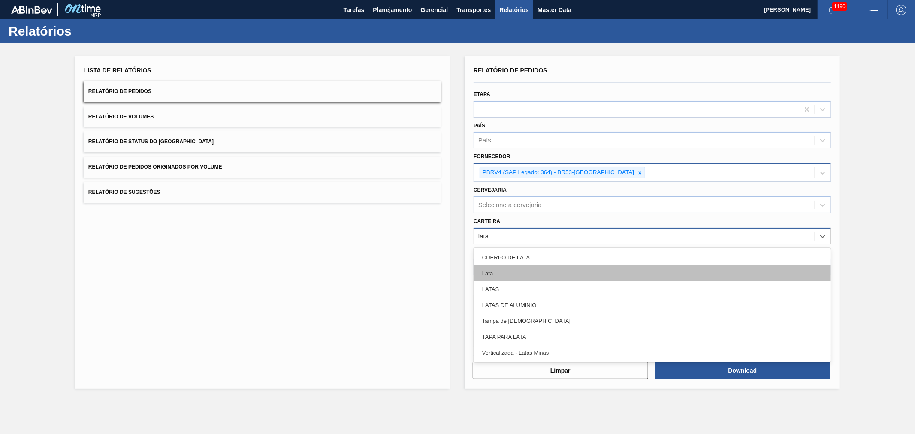
click at [487, 269] on div "Lata" at bounding box center [652, 274] width 357 height 16
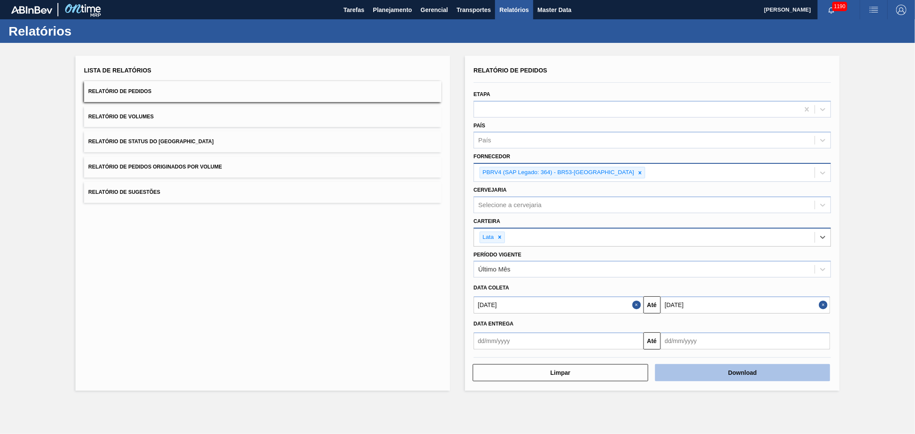
click at [706, 372] on button "Download" at bounding box center [743, 372] width 176 height 17
